Goal: Check status

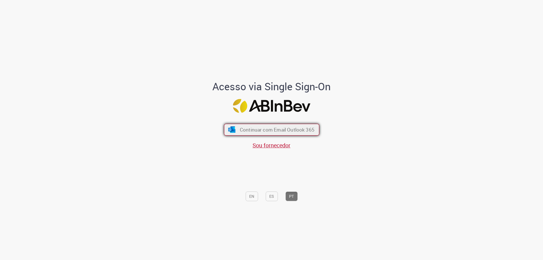
click at [268, 130] on span "Continuar com Email Outlook 365" at bounding box center [276, 129] width 75 height 7
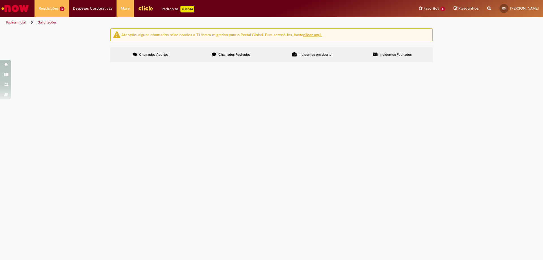
click at [0, 0] on span "R13565379" at bounding box center [0, 0] width 0 height 0
